Goal: Transaction & Acquisition: Purchase product/service

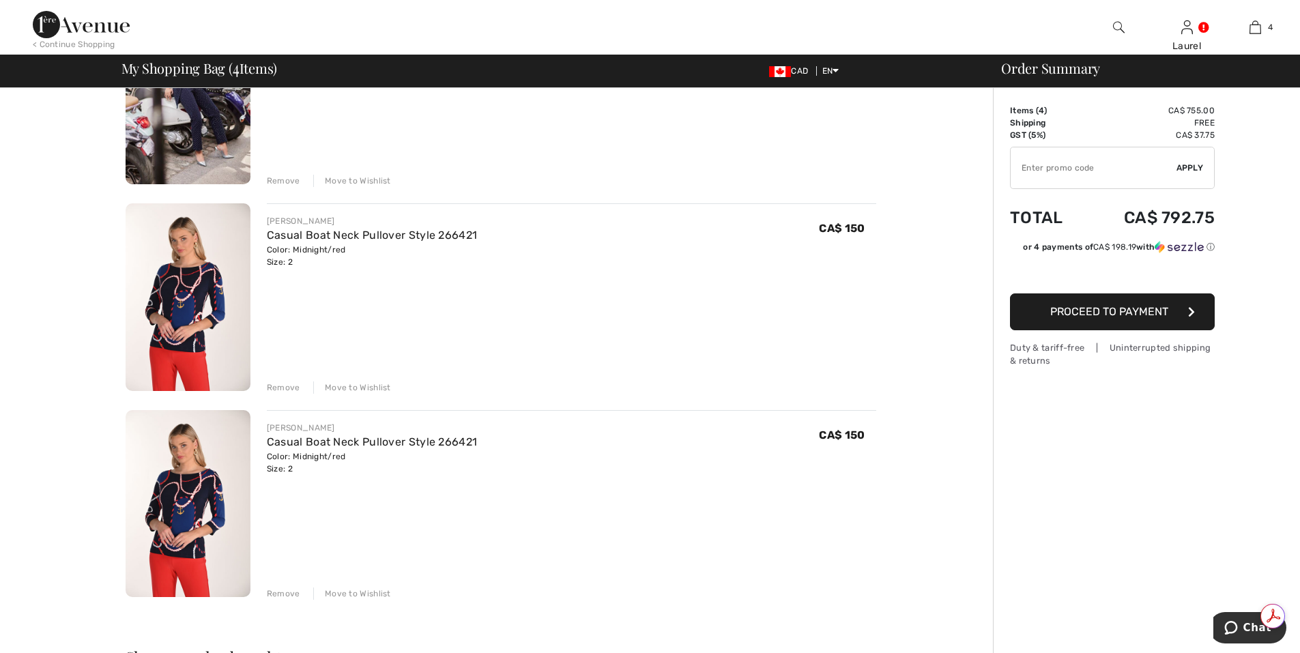
click at [272, 596] on div "Remove" at bounding box center [283, 593] width 33 height 12
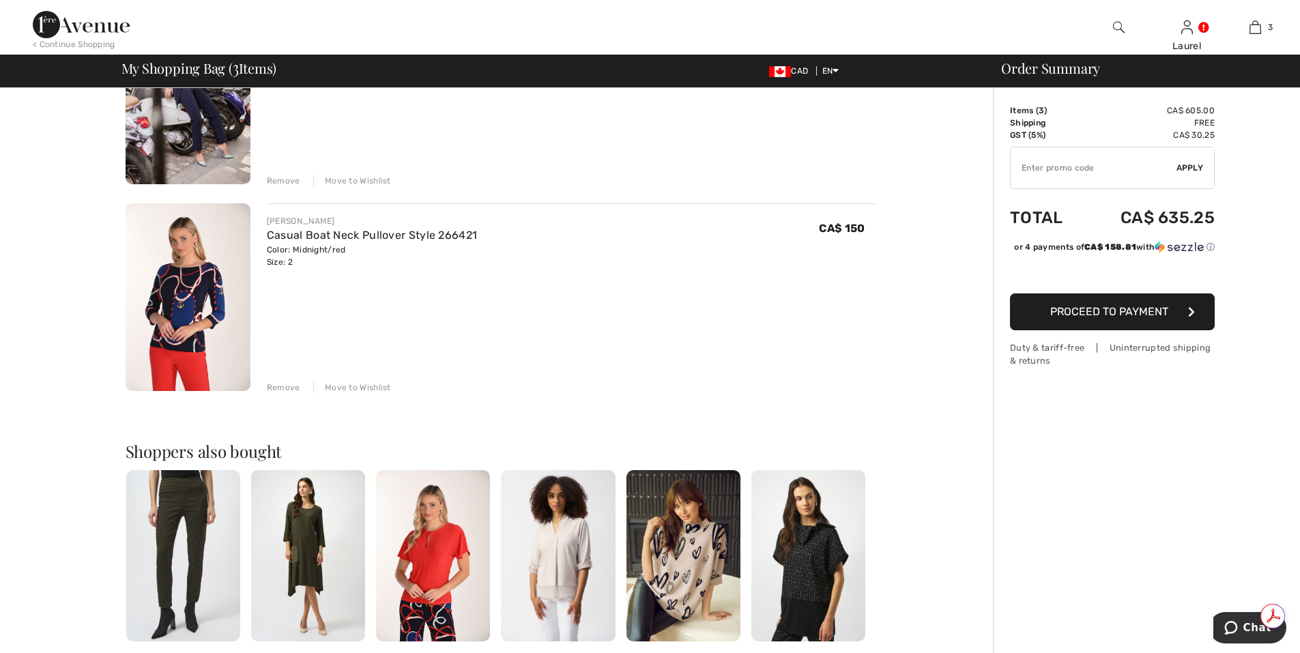
click at [289, 180] on div "Remove" at bounding box center [283, 181] width 33 height 12
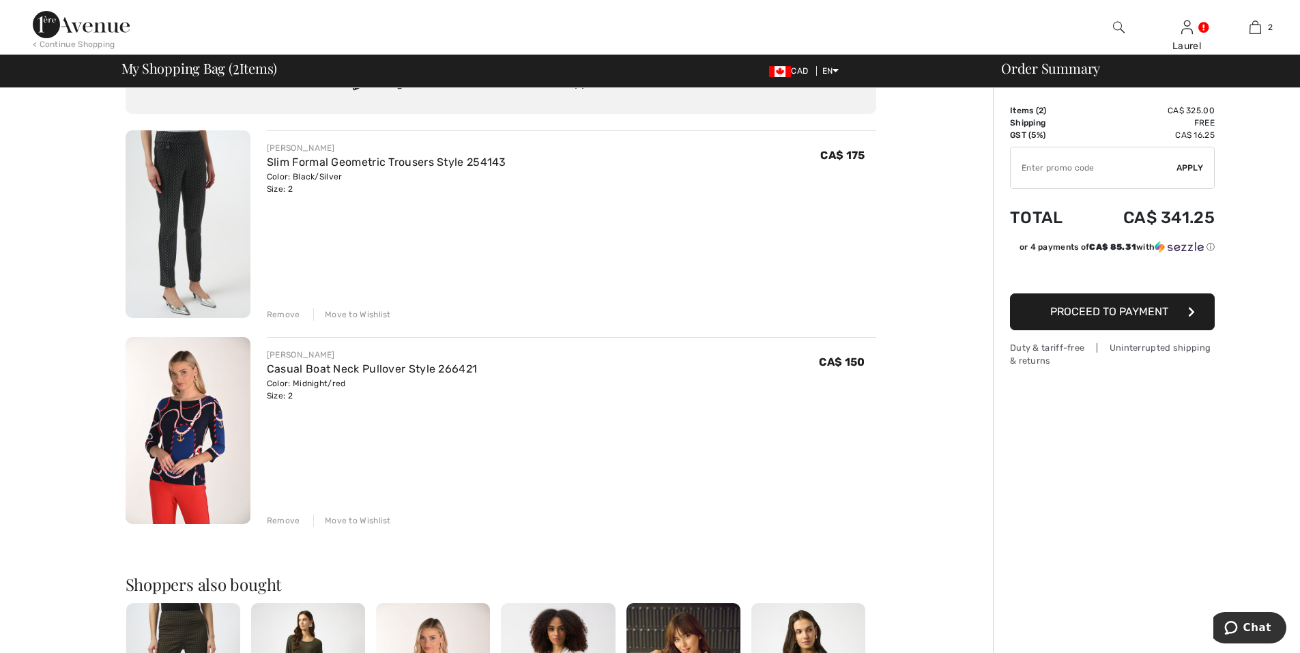
scroll to position [50, 0]
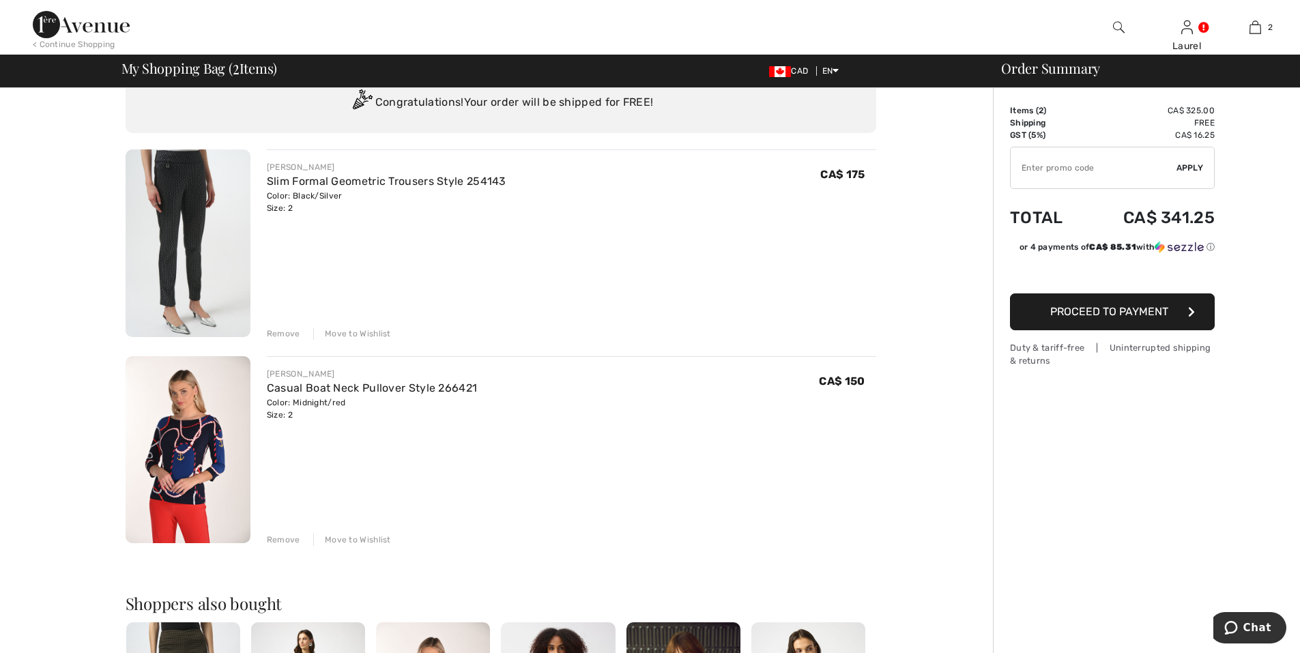
click at [290, 334] on div "Remove" at bounding box center [283, 333] width 33 height 12
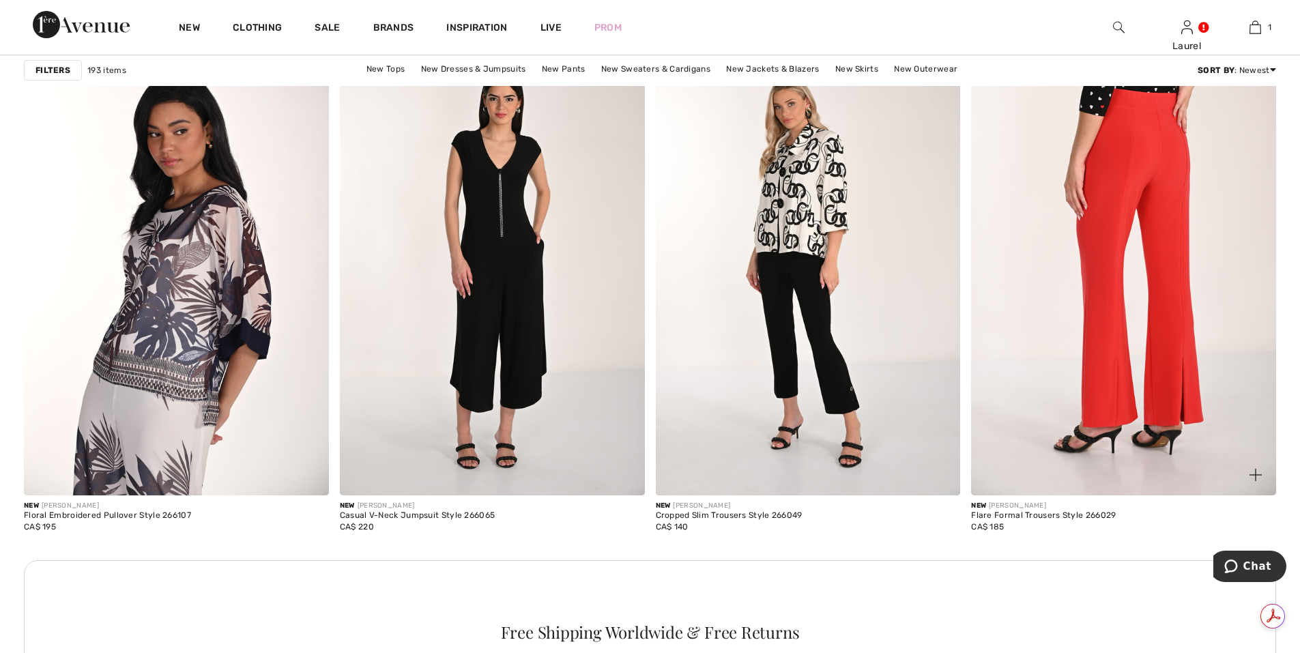
scroll to position [5895, 0]
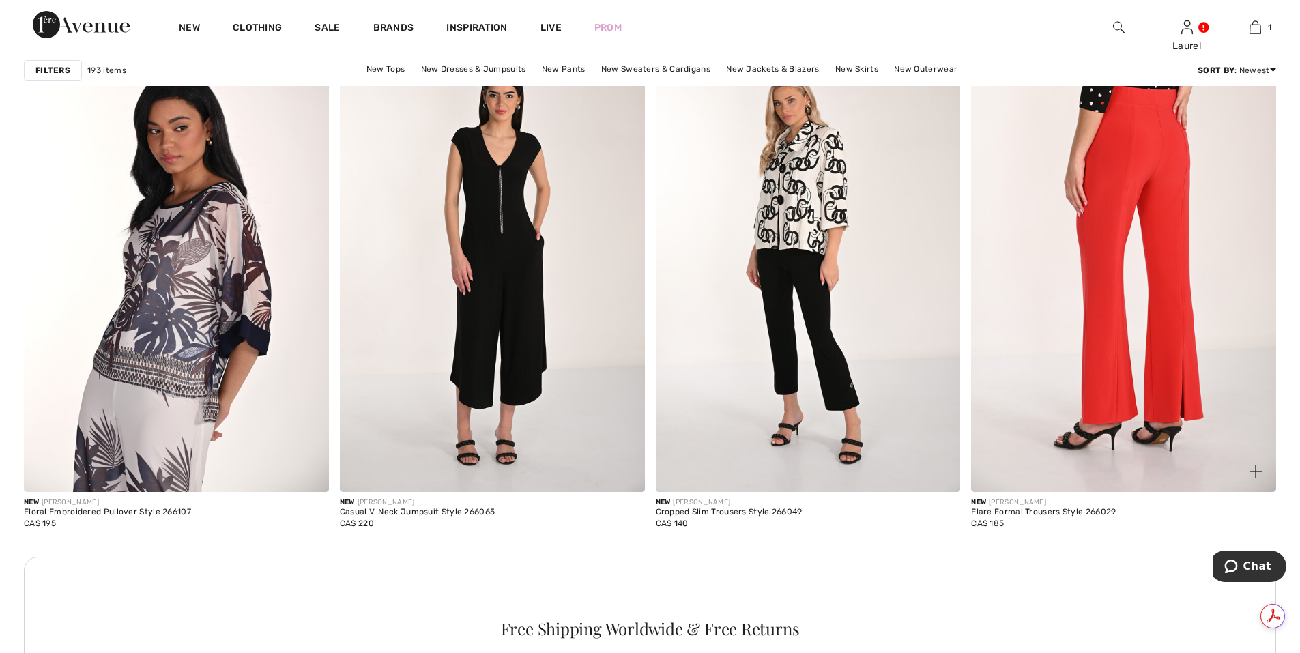
click at [1086, 407] on img at bounding box center [1123, 263] width 305 height 457
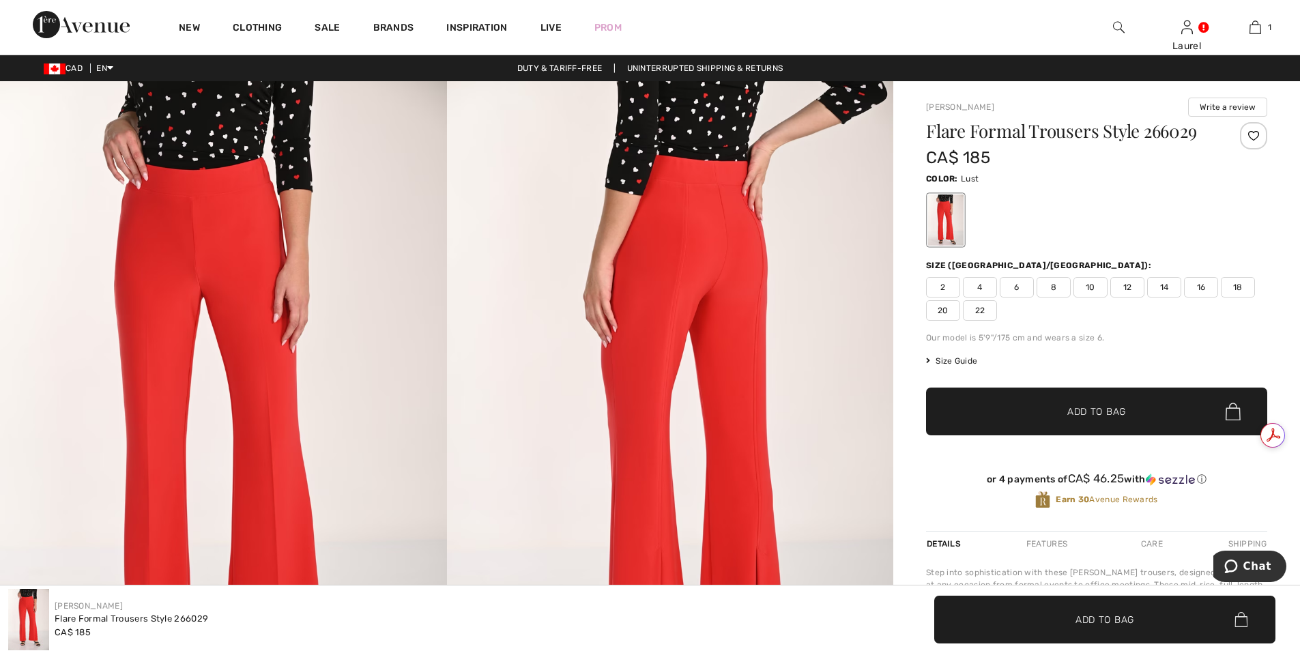
click at [949, 278] on span "2" at bounding box center [943, 287] width 34 height 20
click at [1037, 415] on span "✔ Added to Bag" at bounding box center [1075, 412] width 83 height 14
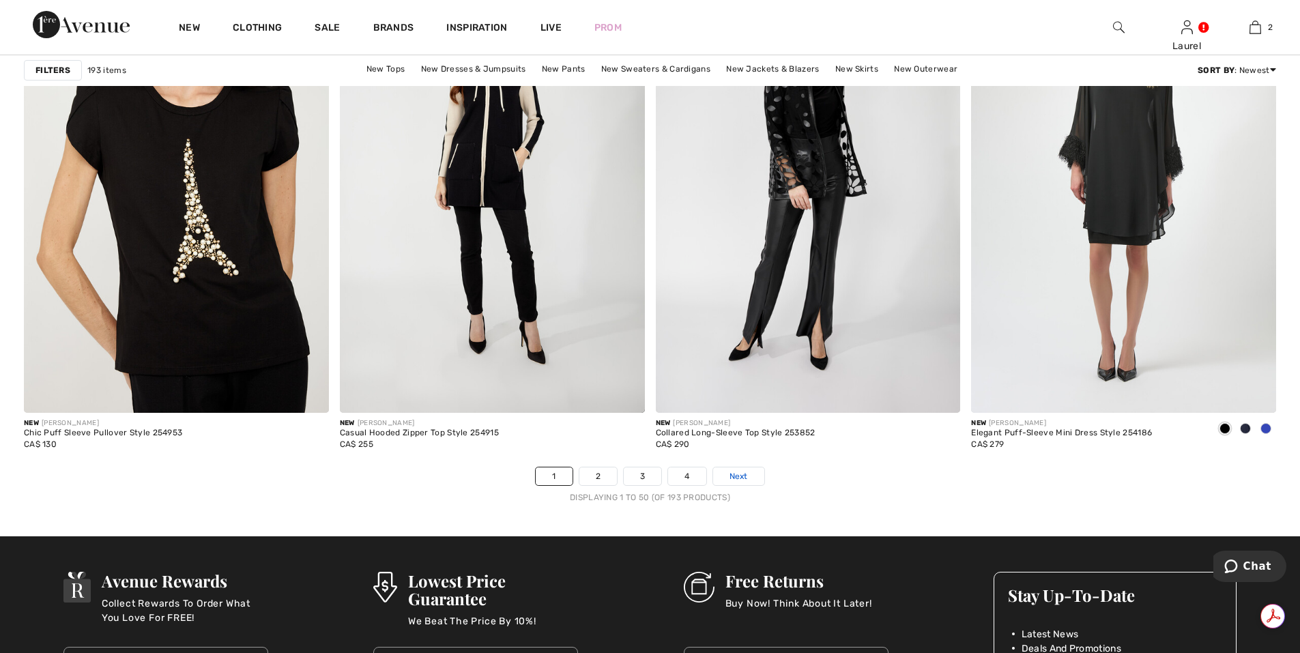
click at [742, 473] on span "Next" at bounding box center [738, 476] width 18 height 12
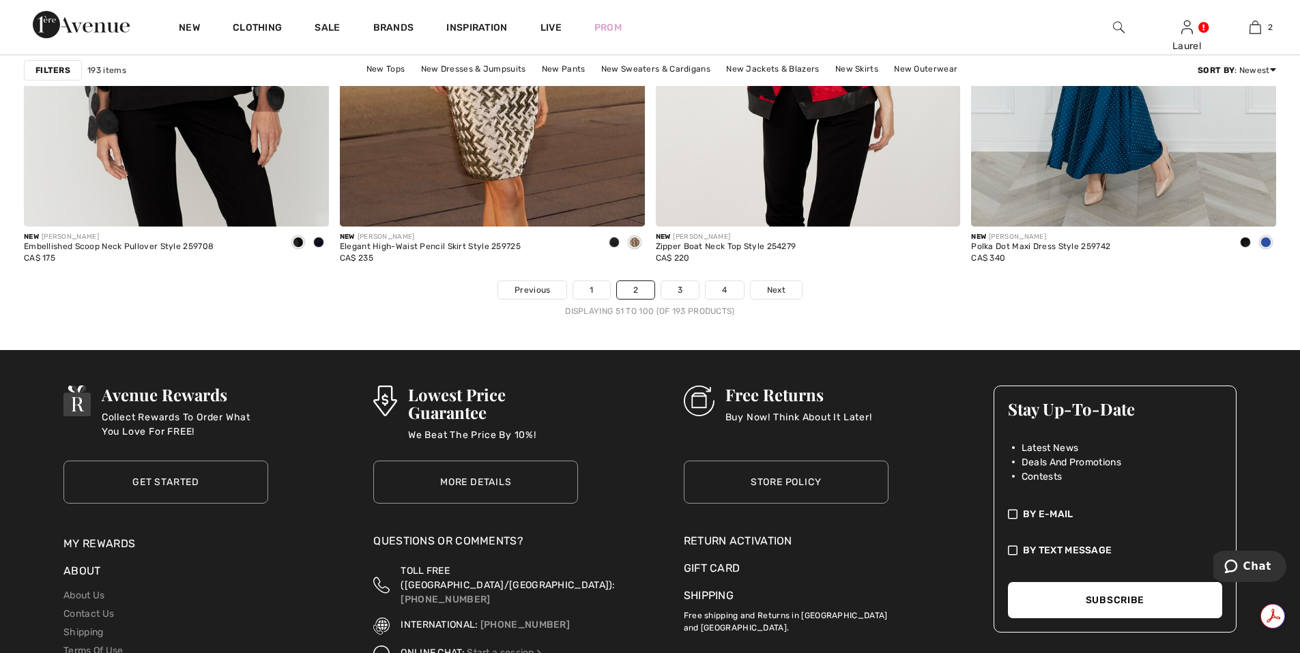
scroll to position [7982, 0]
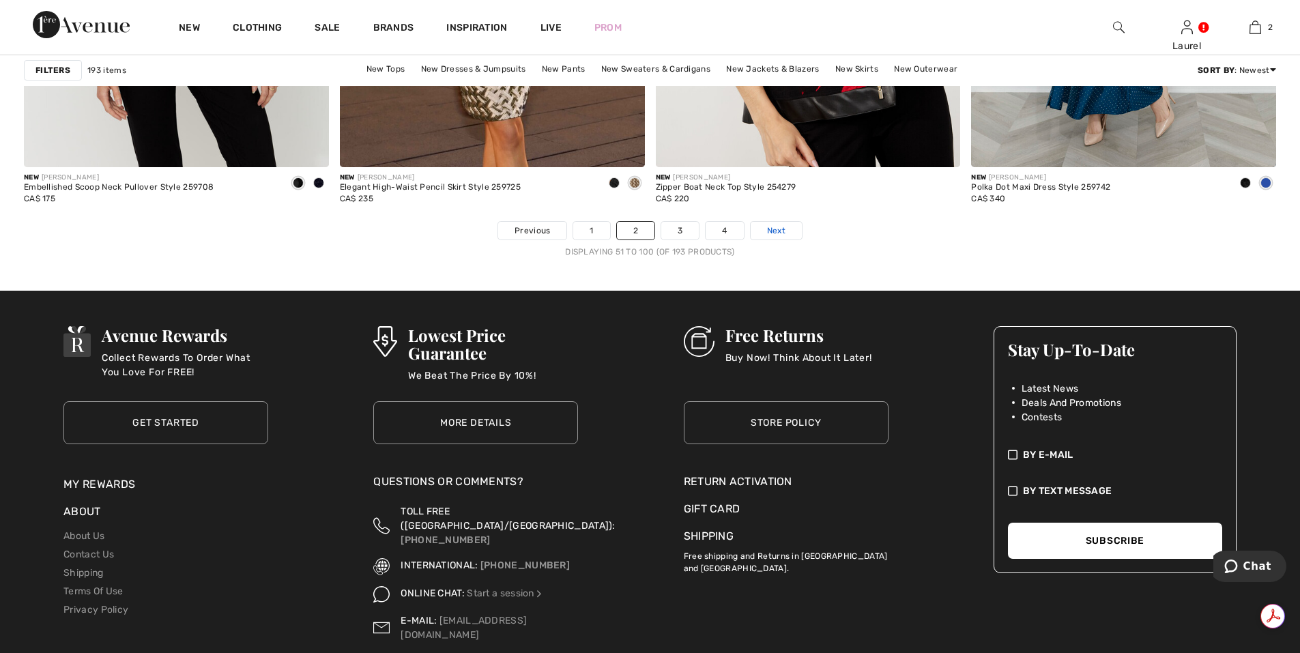
click at [767, 233] on span "Next" at bounding box center [776, 230] width 18 height 12
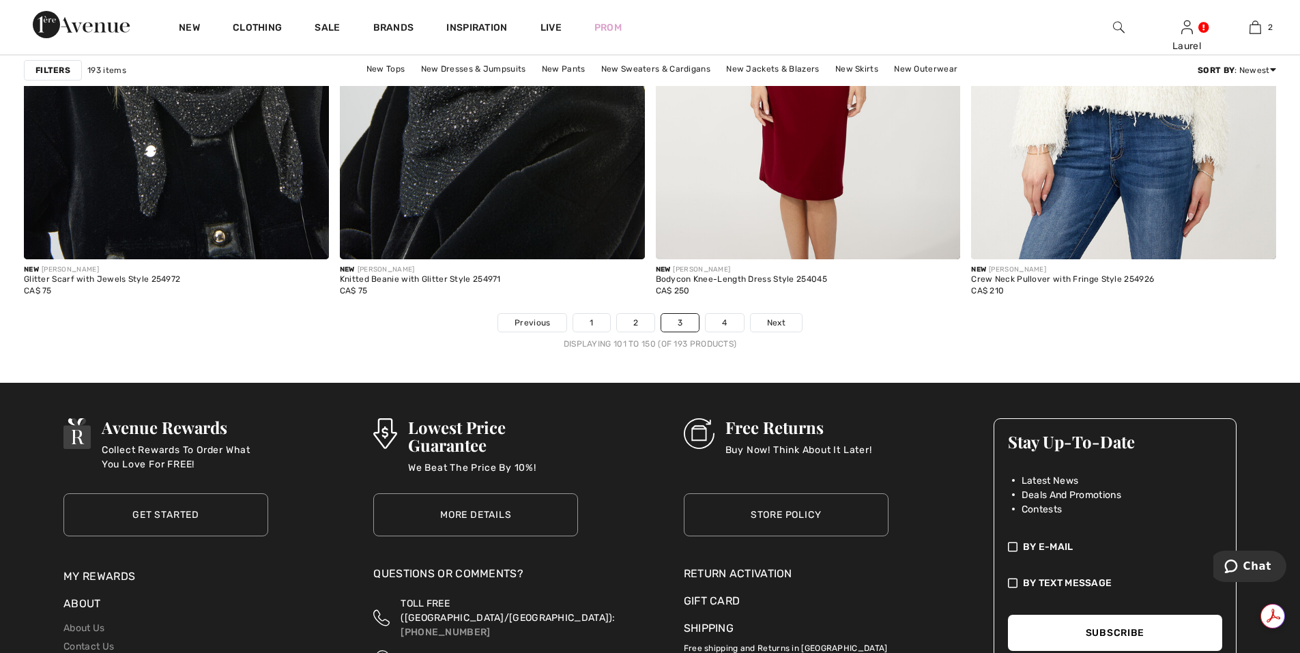
scroll to position [7914, 0]
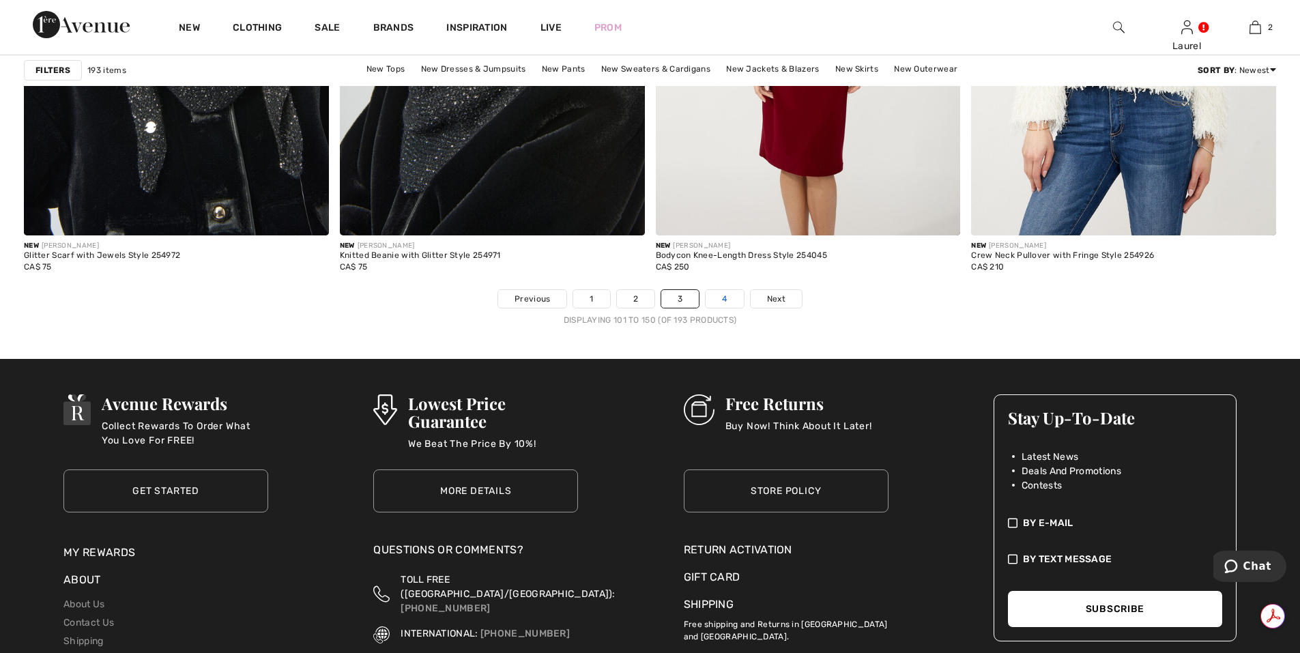
click at [727, 303] on link "4" at bounding box center [724, 299] width 38 height 18
